Goal: Entertainment & Leisure: Consume media (video, audio)

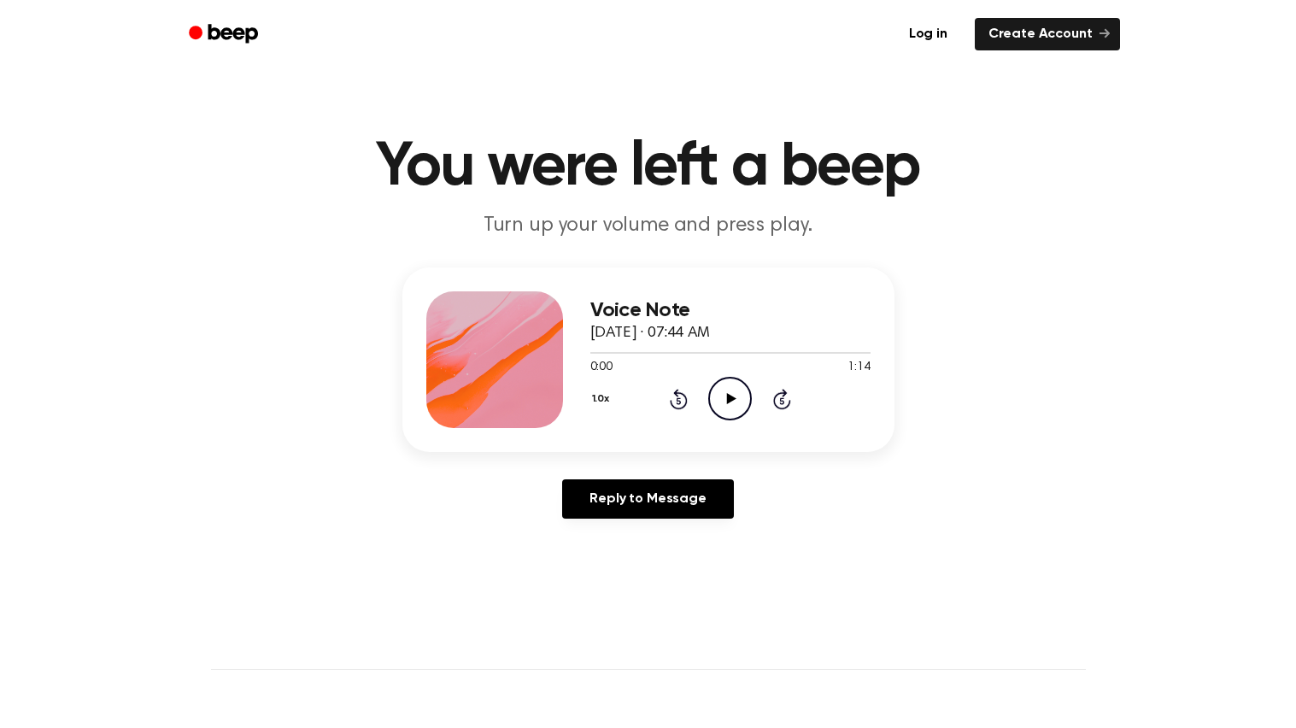
click at [735, 389] on icon "Play Audio" at bounding box center [730, 399] width 44 height 44
click at [723, 408] on icon "Pause Audio" at bounding box center [730, 399] width 44 height 44
click at [723, 408] on icon "Play Audio" at bounding box center [730, 399] width 44 height 44
click at [239, 246] on main "You were left a beep Turn up your volume and press play. Voice Note [DATE] · 07…" at bounding box center [648, 526] width 1296 height 1053
click at [25, 293] on div "Voice Note [DATE] · 07:44 AM 1:14 1:14 Your browser does not support the [objec…" at bounding box center [647, 399] width 1255 height 265
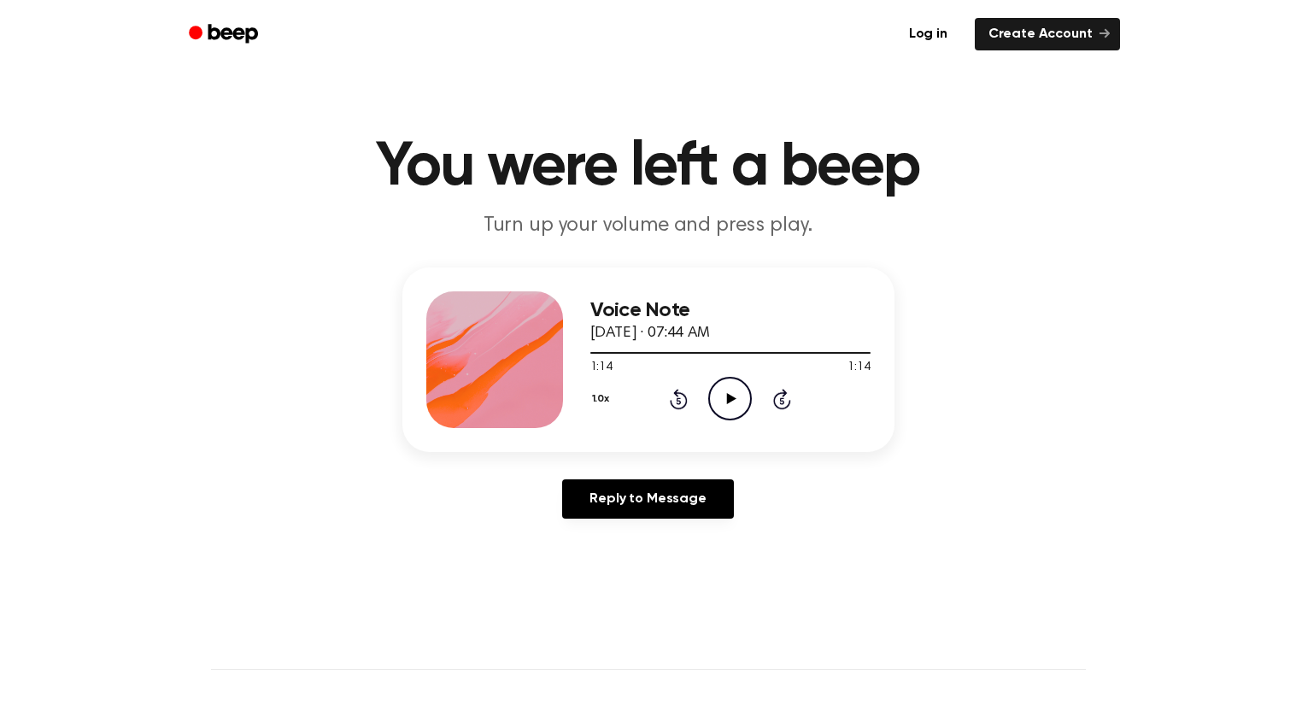
click at [354, 348] on div "Voice Note [DATE] · 07:44 AM 1:14 1:14 Your browser does not support the [objec…" at bounding box center [647, 399] width 1255 height 265
click at [441, 371] on div at bounding box center [494, 359] width 137 height 137
click at [729, 399] on icon at bounding box center [731, 398] width 9 height 11
click at [722, 403] on icon "Play Audio" at bounding box center [730, 399] width 44 height 44
click at [590, 352] on div at bounding box center [730, 353] width 280 height 2
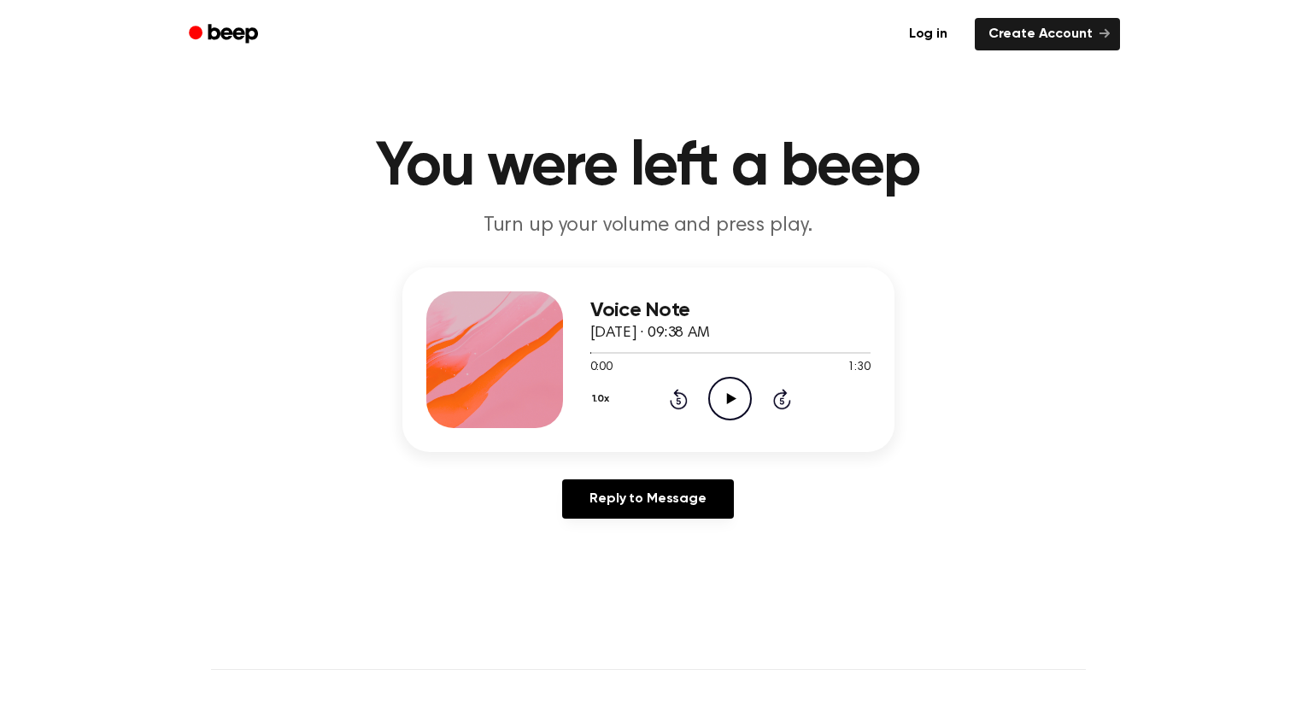
click at [735, 398] on icon at bounding box center [731, 398] width 9 height 11
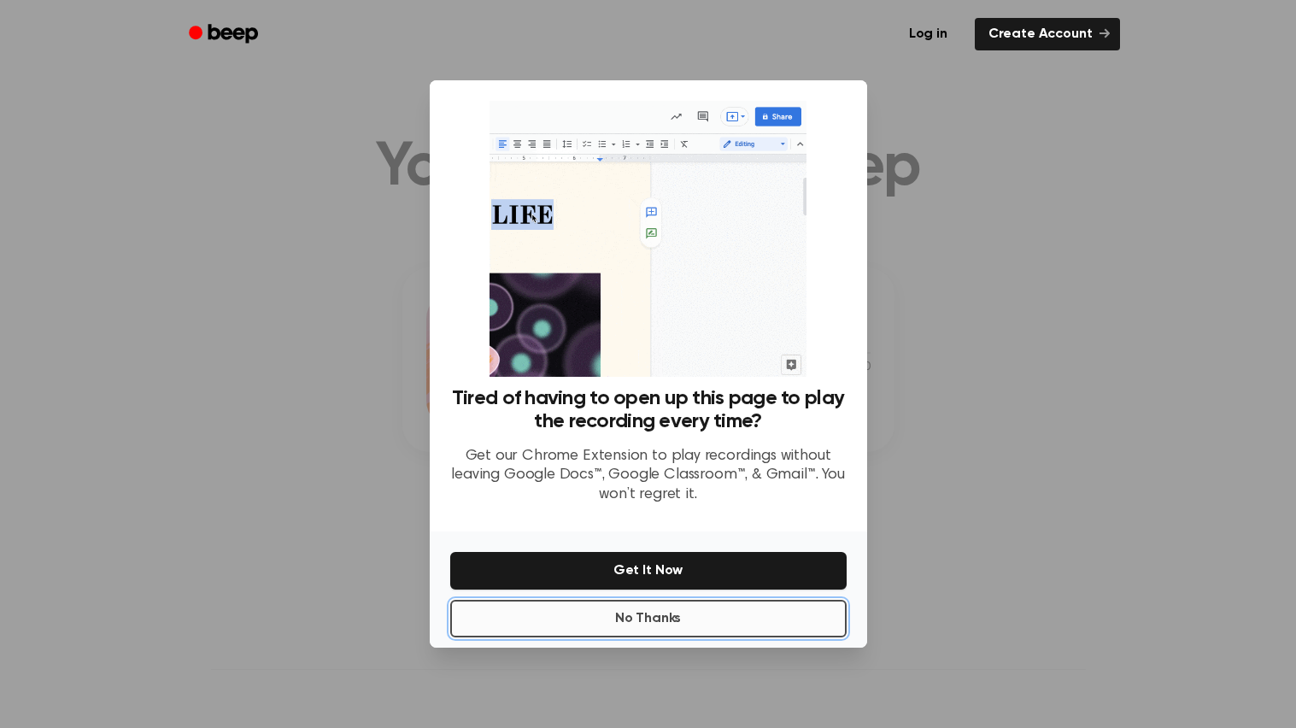
click at [734, 615] on button "No Thanks" at bounding box center [648, 619] width 396 height 38
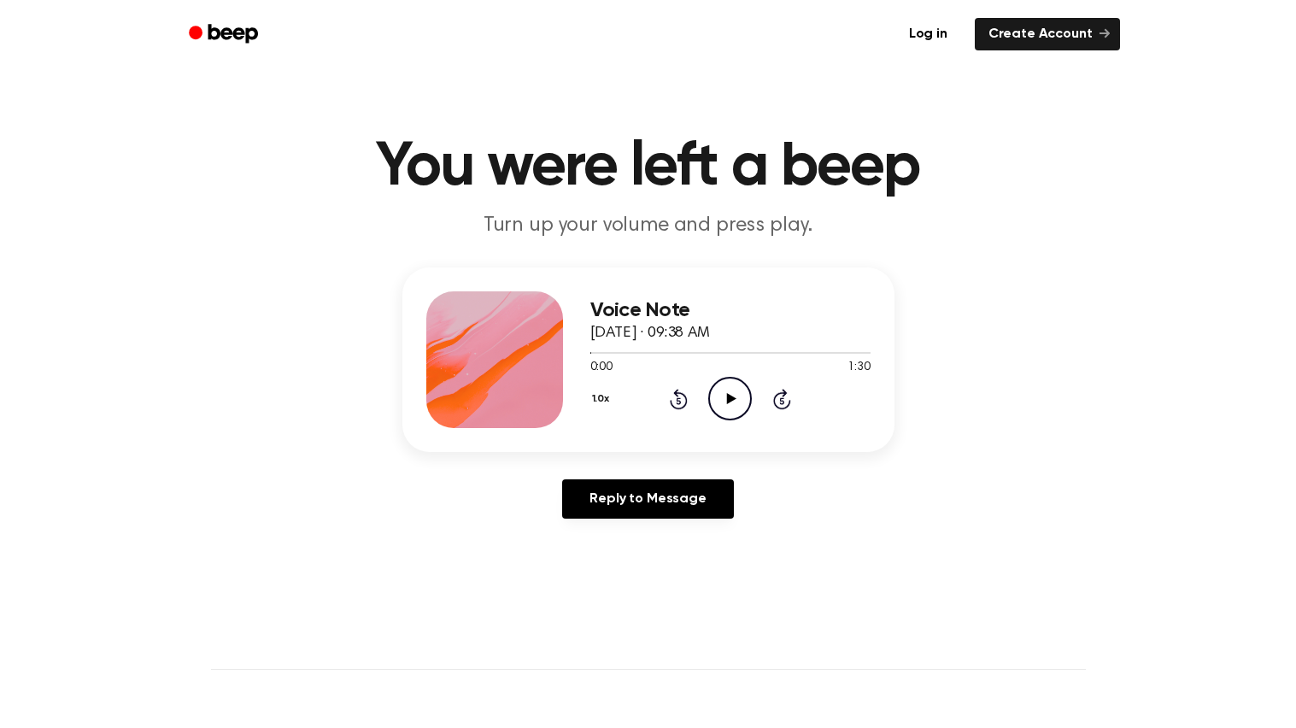
click at [739, 387] on icon "Play Audio" at bounding box center [730, 399] width 44 height 44
